Goal: Information Seeking & Learning: Learn about a topic

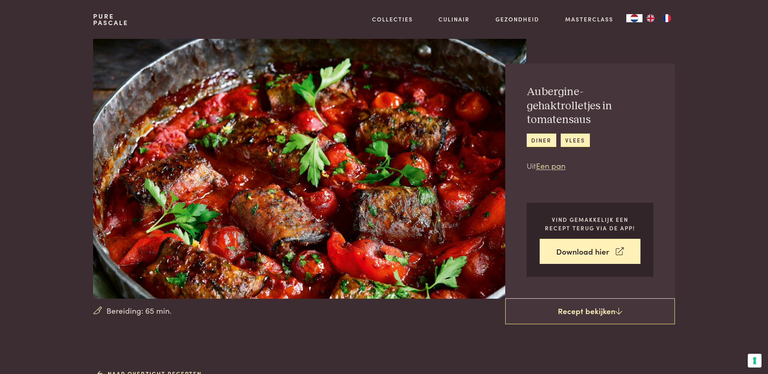
click at [318, 170] on img at bounding box center [309, 169] width 433 height 260
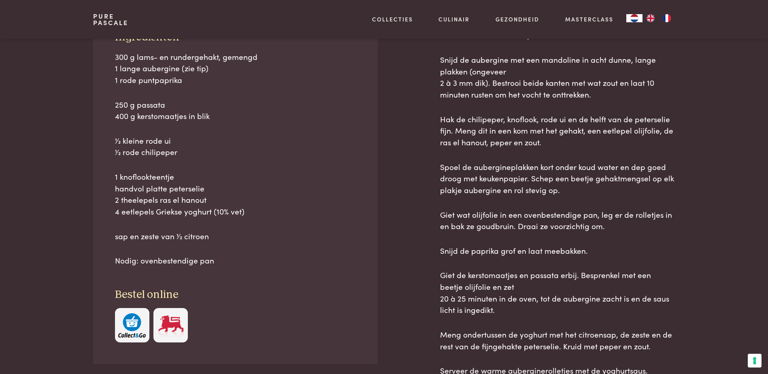
scroll to position [405, 0]
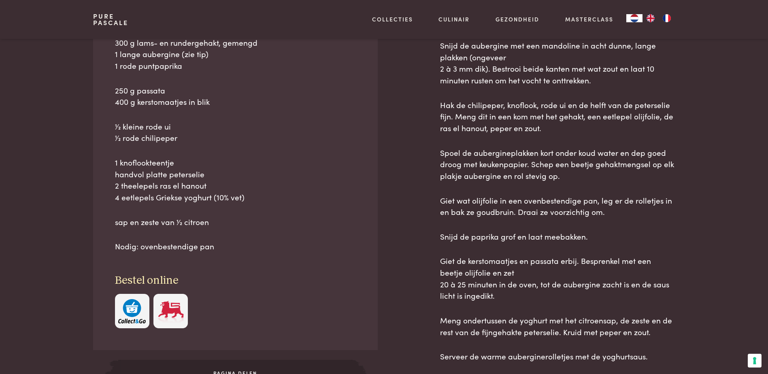
click at [130, 321] on img "button" at bounding box center [132, 311] width 28 height 25
click at [125, 308] on img "button" at bounding box center [132, 311] width 28 height 25
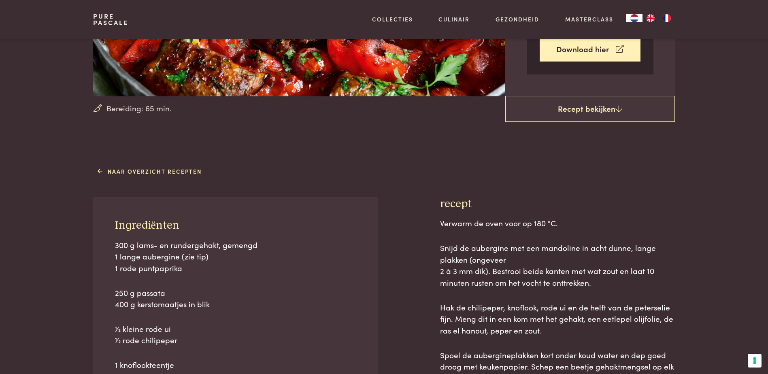
scroll to position [0, 0]
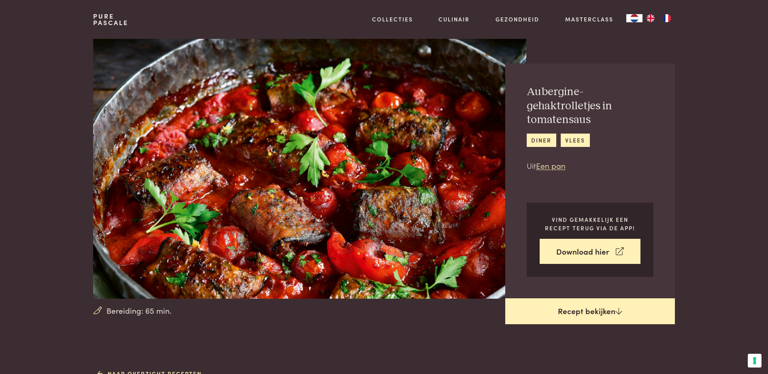
click at [609, 312] on link "Recept bekijken" at bounding box center [590, 311] width 170 height 26
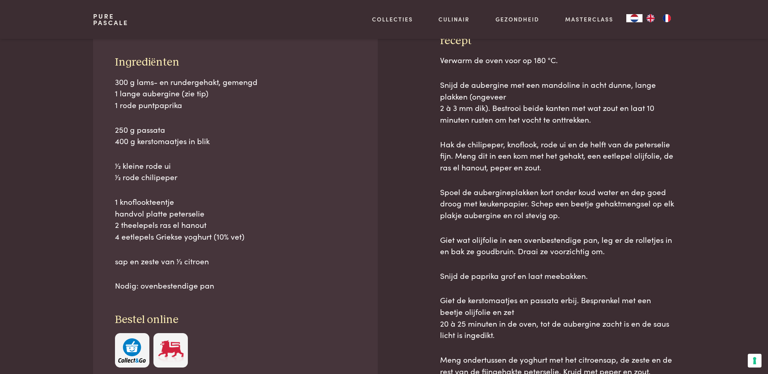
scroll to position [367, 0]
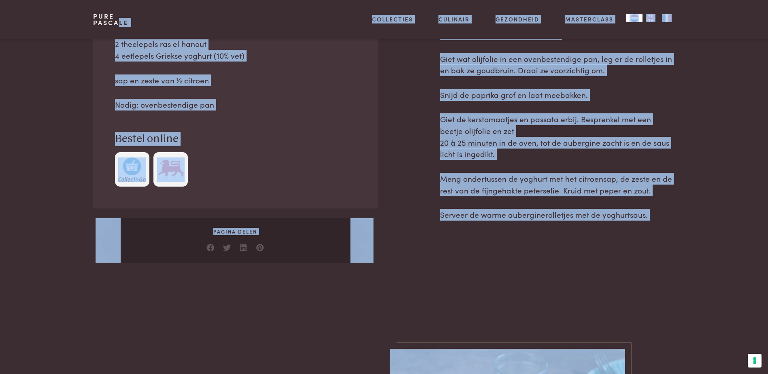
scroll to position [667, 0]
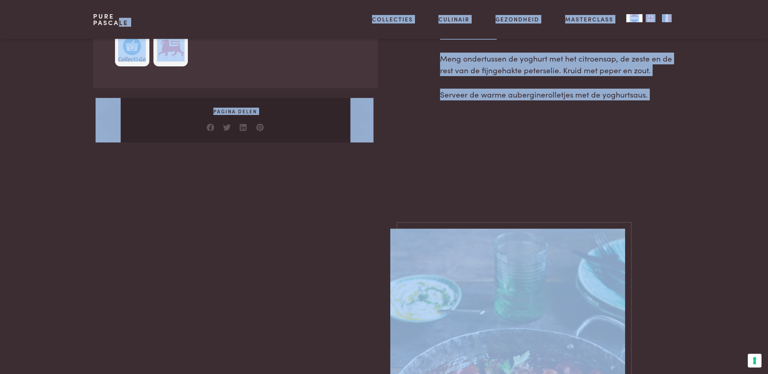
drag, startPoint x: 82, startPoint y: 32, endPoint x: 667, endPoint y: 103, distance: 589.2
copy div "Pascale Collecties Kitchenware Tableware Bathroom Interior Inspiratie Alles van…"
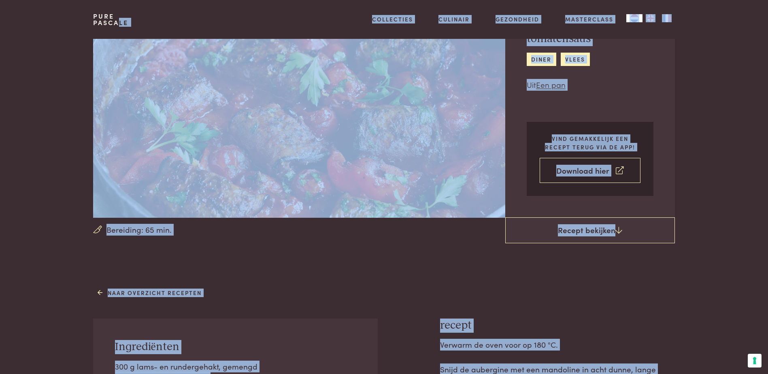
scroll to position [0, 0]
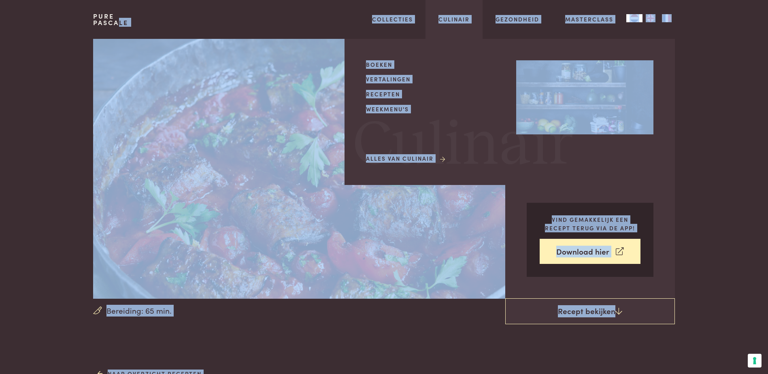
click at [372, 96] on link "Recepten" at bounding box center [434, 94] width 137 height 9
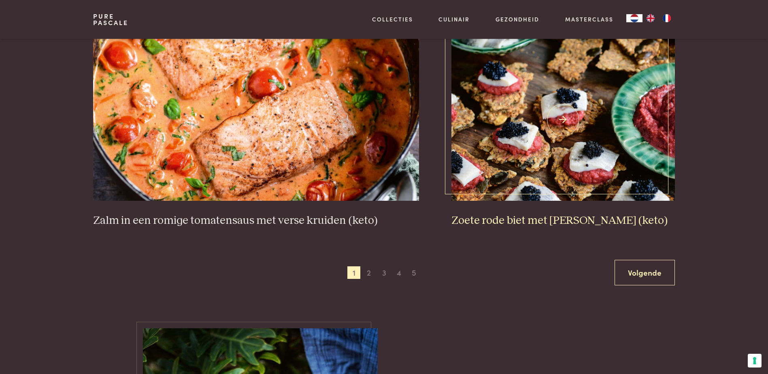
scroll to position [1417, 0]
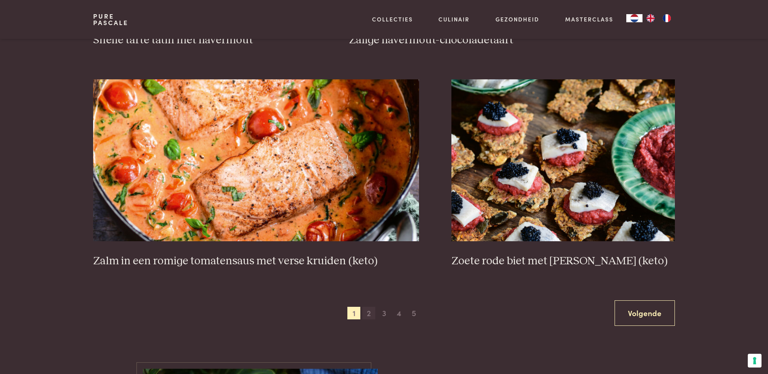
click at [368, 316] on span "2" at bounding box center [368, 313] width 13 height 13
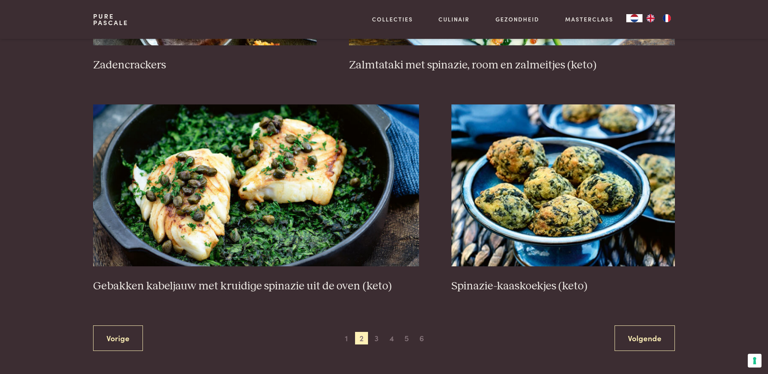
scroll to position [1400, 0]
